Goal: Transaction & Acquisition: Purchase product/service

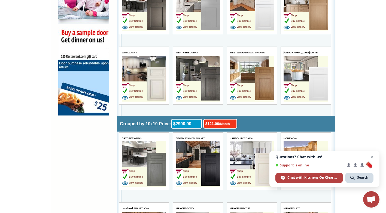
scroll to position [518, 0]
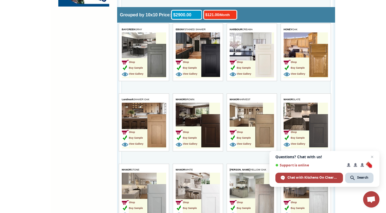
click at [297, 52] on td "Shop Buy Sample View Gallery" at bounding box center [297, 61] width 26 height 34
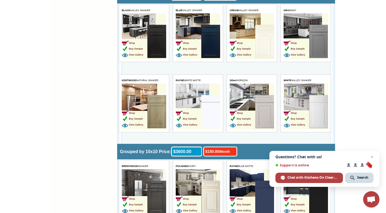
scroll to position [1035, 0]
